Goal: Information Seeking & Learning: Learn about a topic

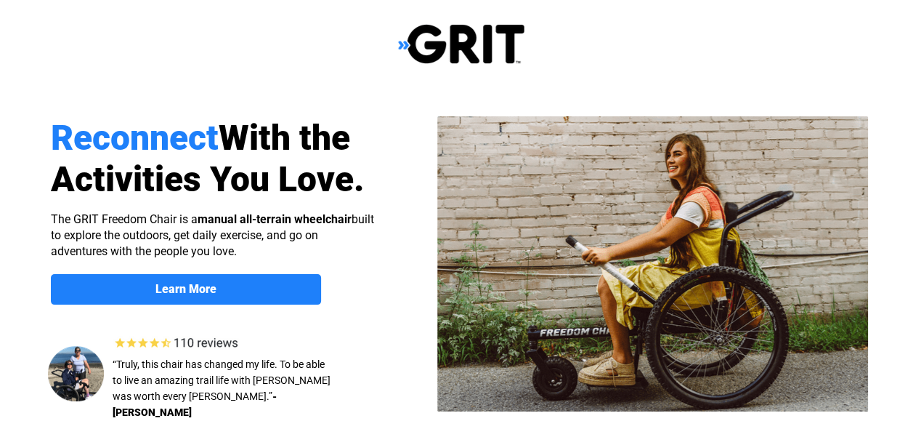
select select "US"
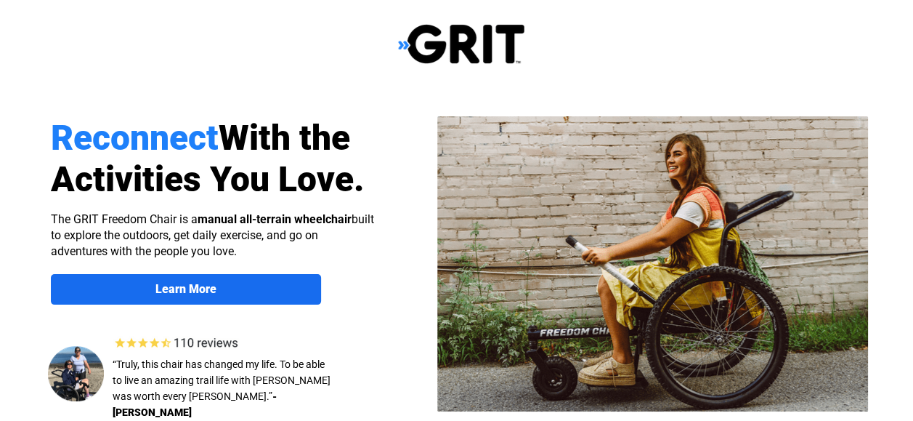
click at [171, 291] on strong "Learn More" at bounding box center [185, 289] width 61 height 14
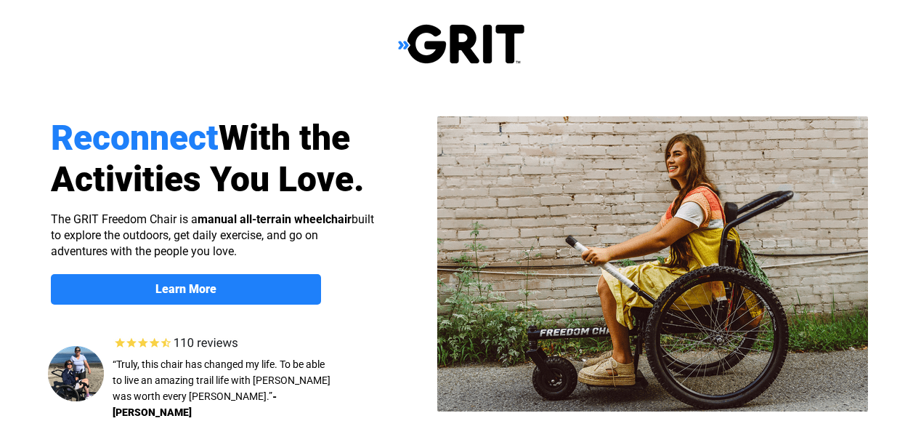
scroll to position [1127, 0]
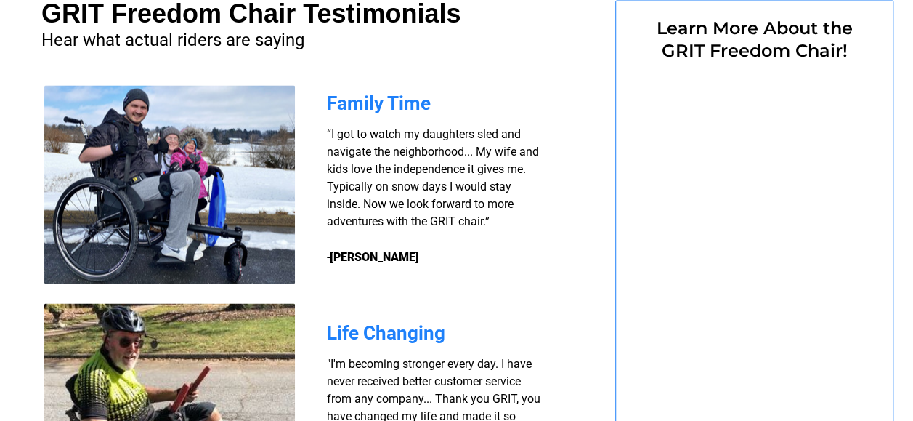
select select "US"
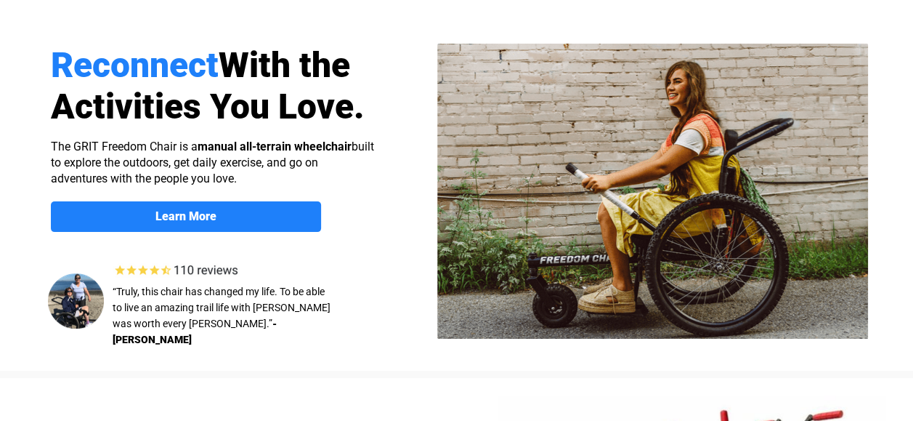
scroll to position [0, 0]
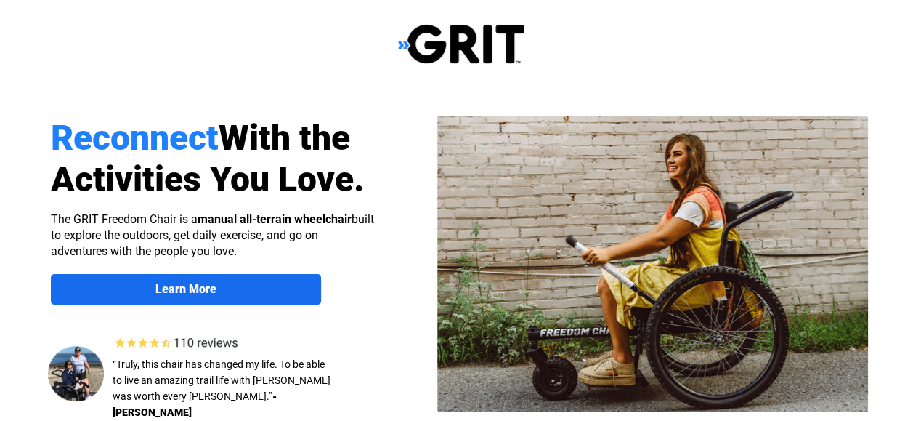
click at [213, 289] on strong "Learn More" at bounding box center [185, 289] width 61 height 14
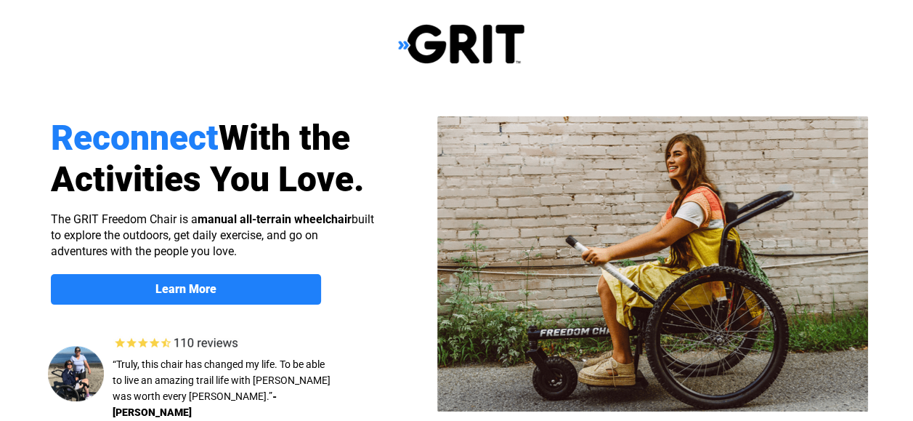
select select "US"
